Goal: Task Accomplishment & Management: Complete application form

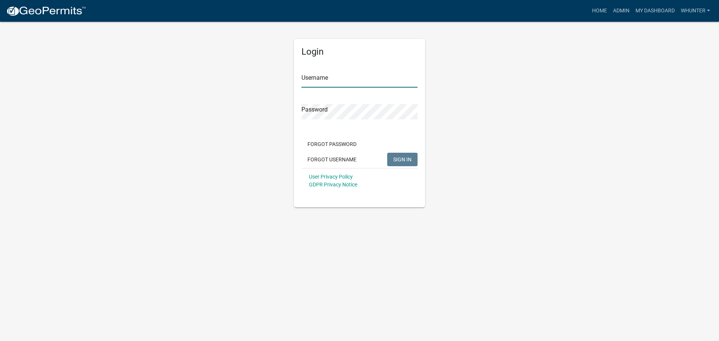
type input "whunter"
click at [400, 159] on span "SIGN IN" at bounding box center [402, 159] width 18 height 6
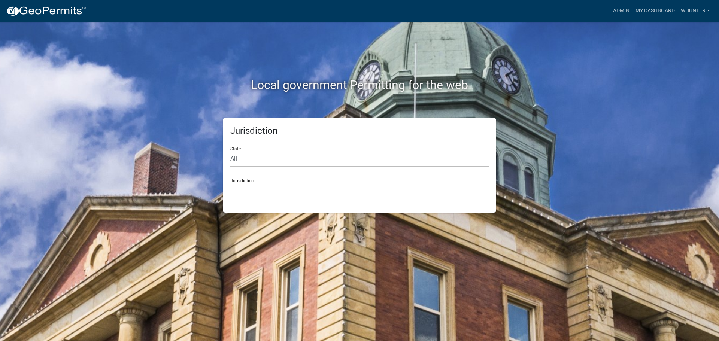
click at [308, 163] on select "All [US_STATE] [US_STATE] [US_STATE] [US_STATE] [US_STATE] [US_STATE] [US_STATE…" at bounding box center [359, 158] width 258 height 15
click at [230, 151] on select "All [US_STATE] [US_STATE] [US_STATE] [US_STATE] [US_STATE] [US_STATE] [US_STATE…" at bounding box center [359, 158] width 258 height 15
drag, startPoint x: 287, startPoint y: 159, endPoint x: 280, endPoint y: 166, distance: 10.1
click at [286, 158] on select "All [US_STATE] [US_STATE] [US_STATE] [US_STATE] [US_STATE] [US_STATE] [US_STATE…" at bounding box center [359, 158] width 258 height 15
select select "[US_STATE]"
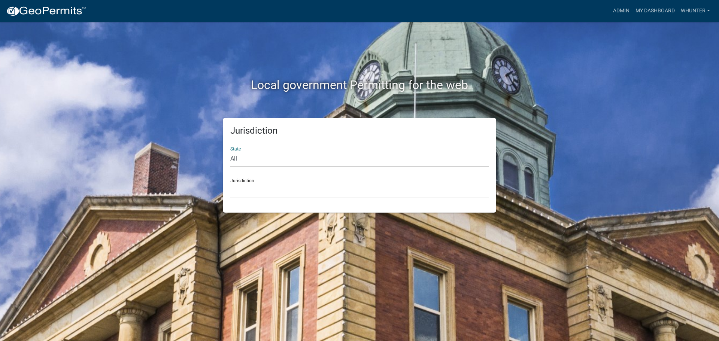
click at [230, 151] on select "All [US_STATE] [US_STATE] [US_STATE] [US_STATE] [US_STATE] [US_STATE] [US_STATE…" at bounding box center [359, 158] width 258 height 15
click at [277, 192] on select "[GEOGRAPHIC_DATA], [US_STATE][PERSON_NAME][GEOGRAPHIC_DATA], [US_STATE][PERSON_…" at bounding box center [359, 190] width 258 height 15
